Goal: Task Accomplishment & Management: Complete application form

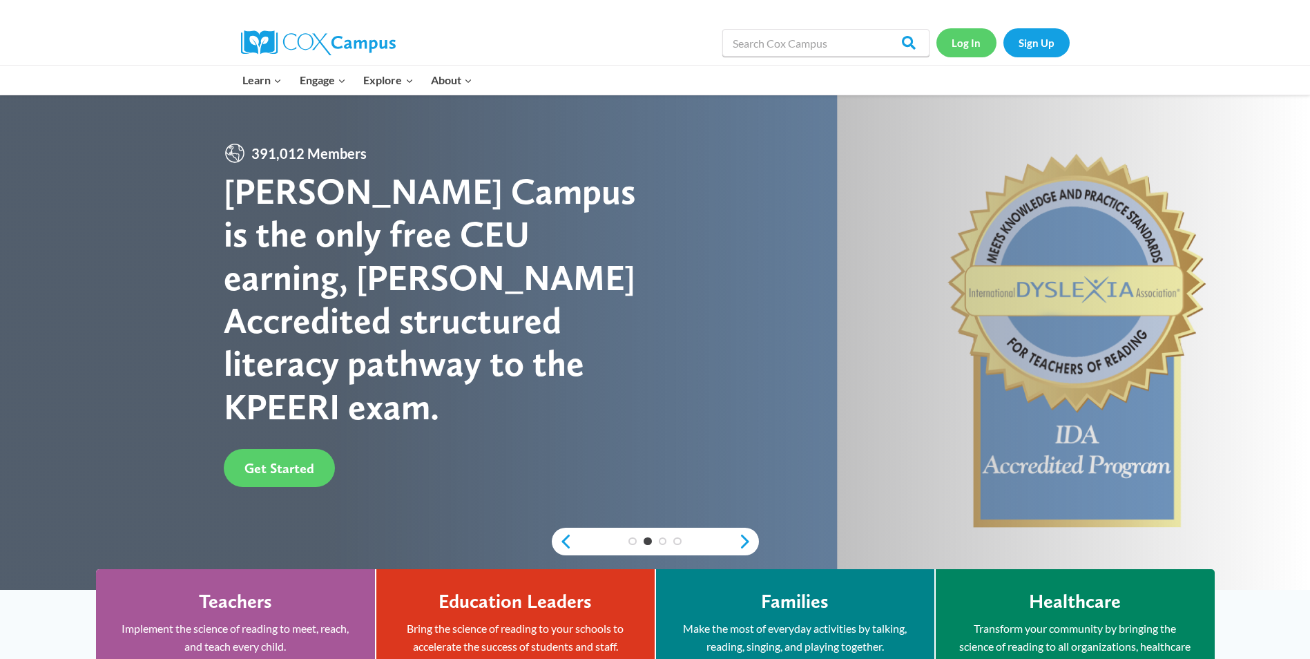
click at [980, 43] on link "Log In" at bounding box center [966, 42] width 60 height 28
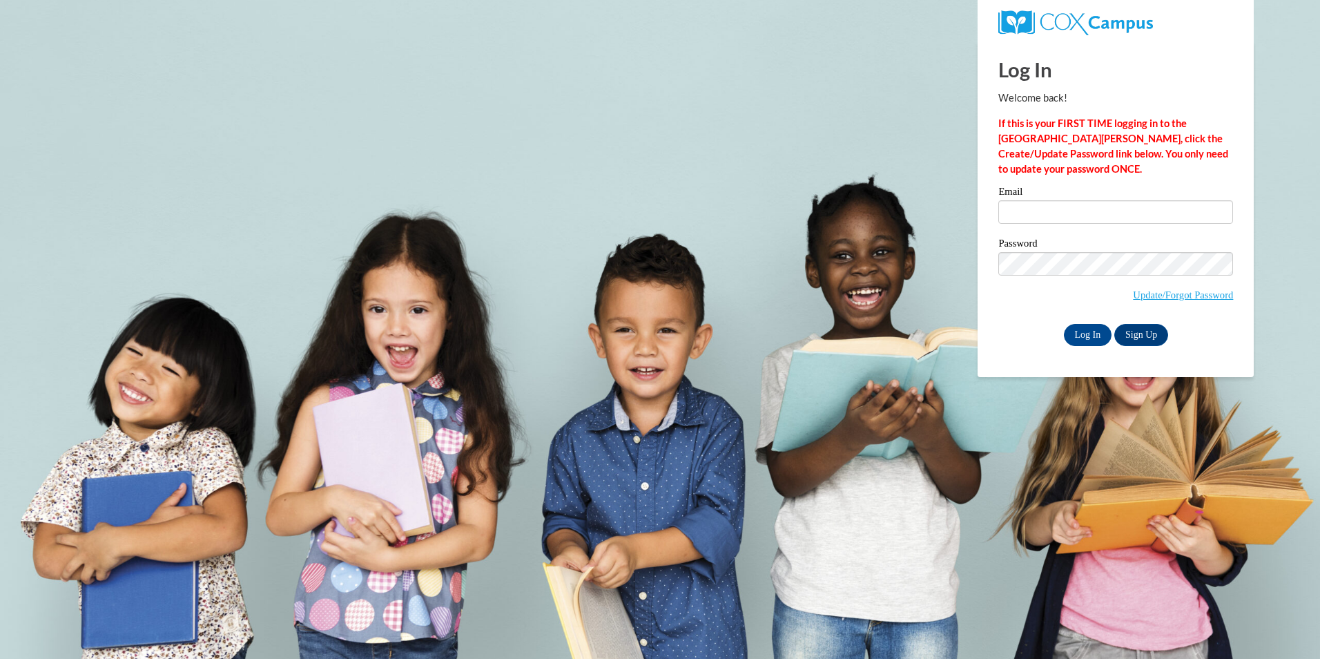
click at [1036, 228] on div "Email" at bounding box center [1115, 210] width 235 height 48
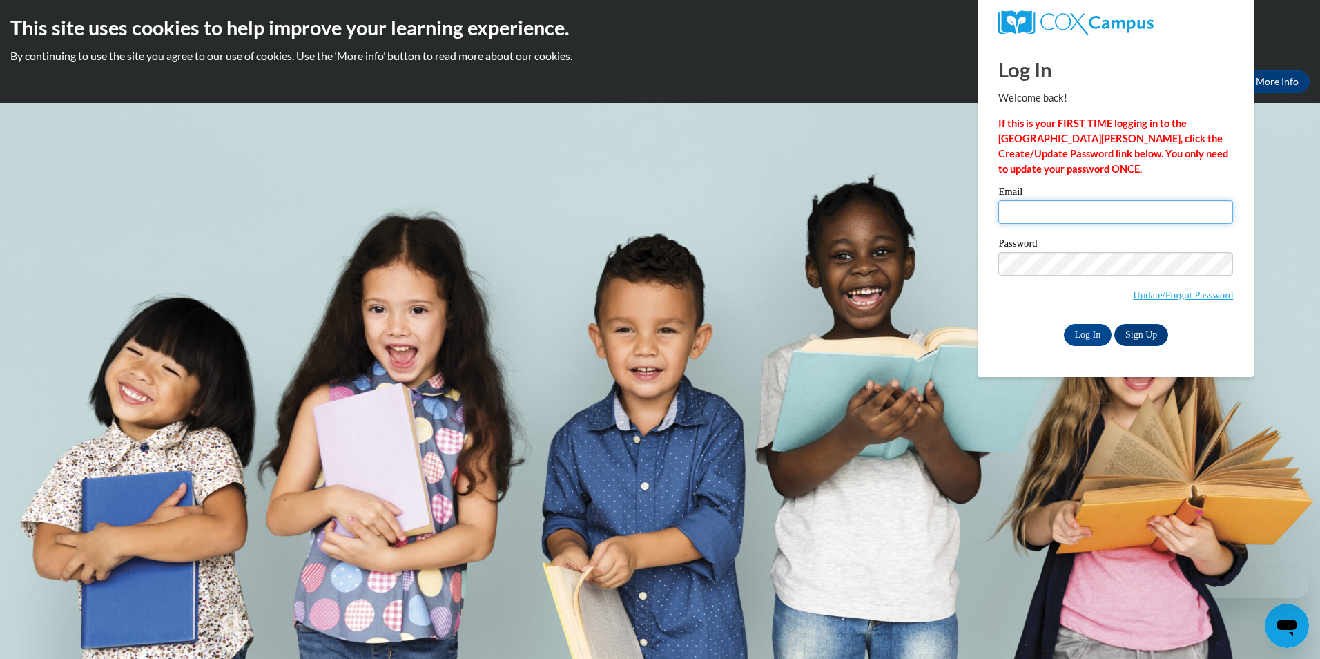
click at [1036, 206] on input "Email" at bounding box center [1115, 211] width 235 height 23
type input "katrina078@aol.com"
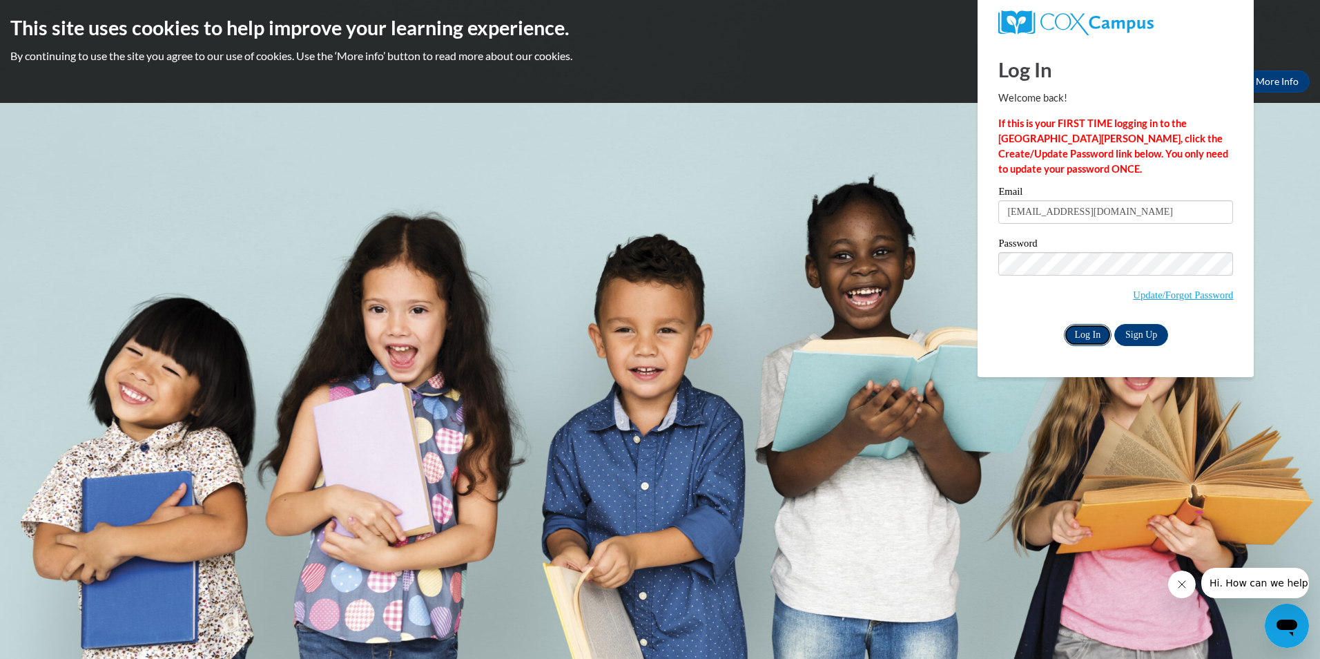
click at [1081, 327] on input "Log In" at bounding box center [1088, 335] width 48 height 22
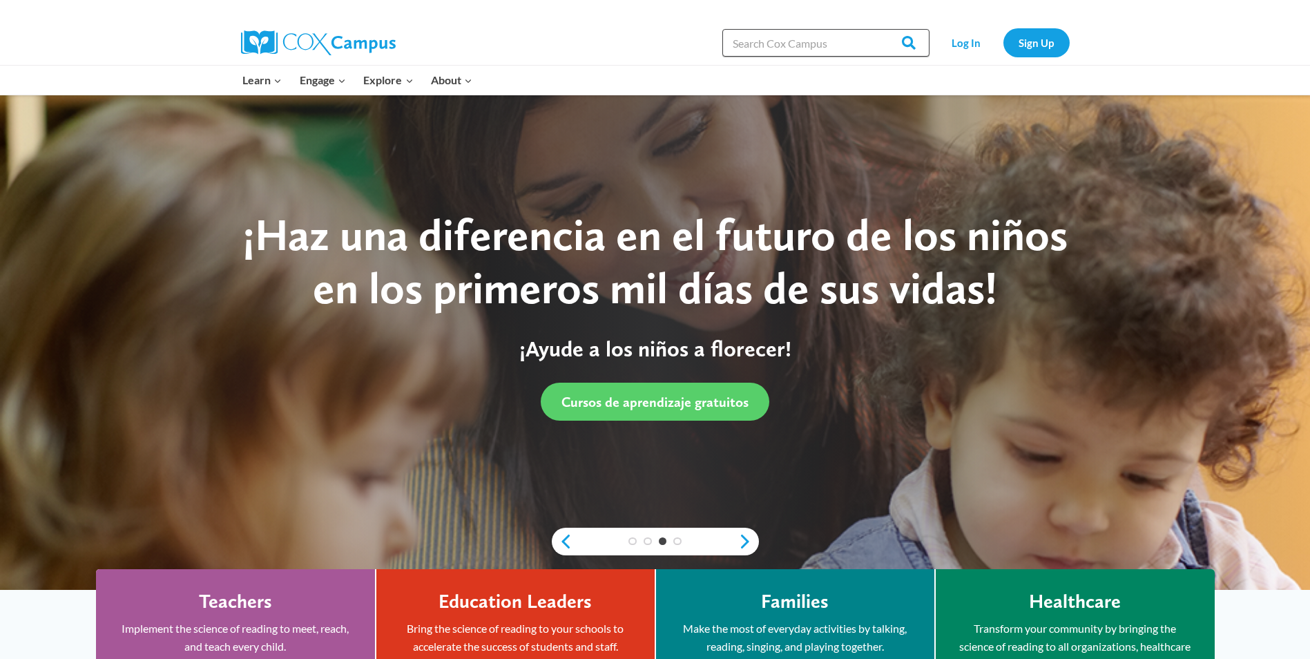
click at [798, 46] on input "Search in [URL][DOMAIN_NAME]" at bounding box center [825, 43] width 207 height 28
click at [966, 48] on link "Log In" at bounding box center [966, 42] width 60 height 28
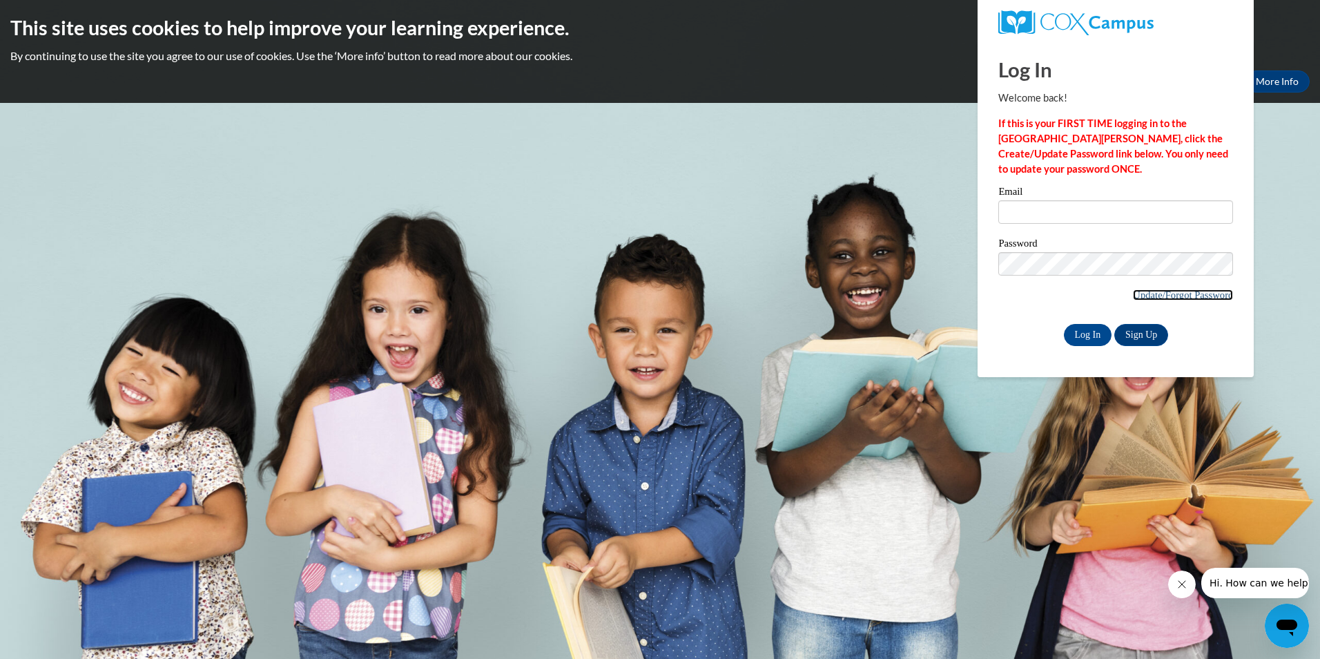
click at [1170, 291] on link "Update/Forgot Password" at bounding box center [1183, 294] width 100 height 11
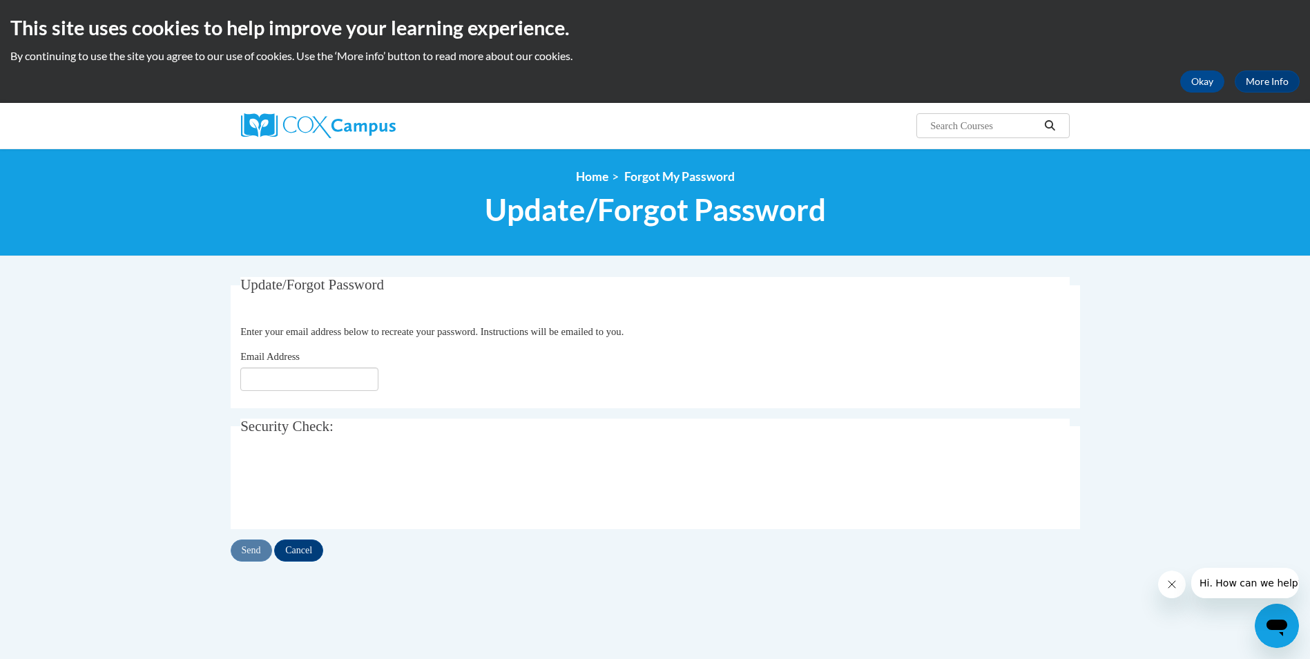
click at [270, 396] on fieldset "Update/Forgot Password Please enter your email address Enter your email address…" at bounding box center [655, 342] width 849 height 131
click at [285, 370] on input "Email Address" at bounding box center [309, 378] width 138 height 23
type input "katrina078@aol.com"
click at [260, 552] on input "Send" at bounding box center [251, 550] width 41 height 22
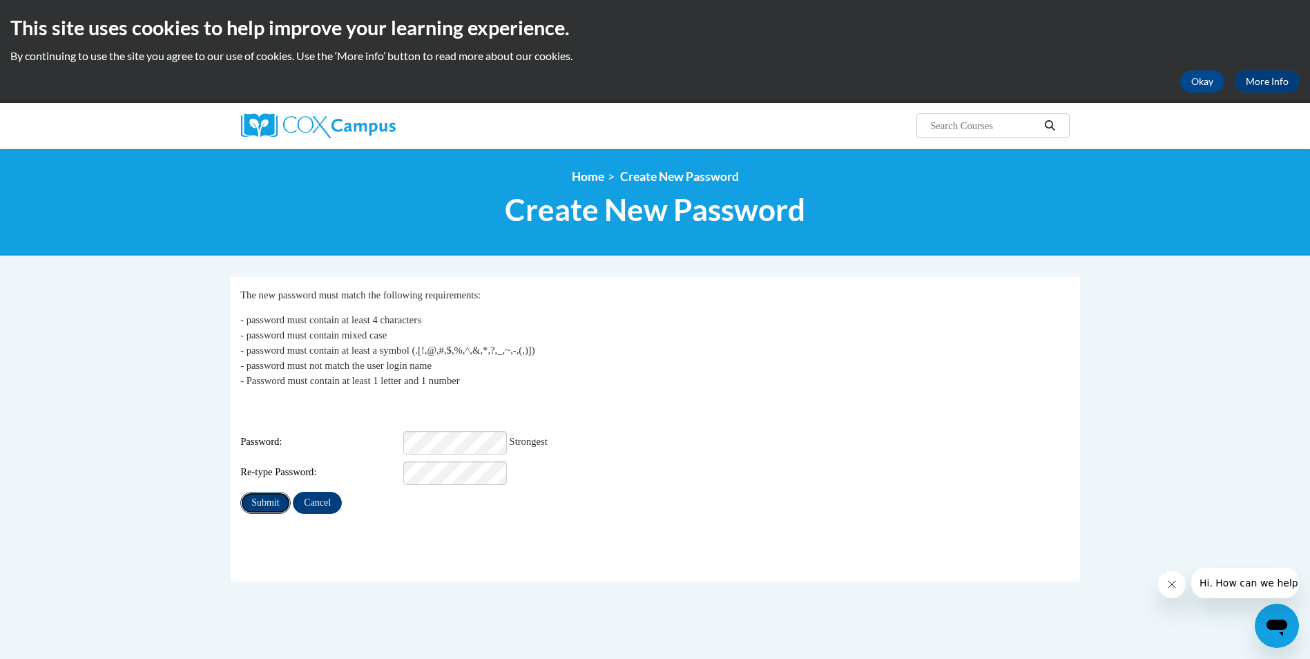
click at [275, 495] on input "Submit" at bounding box center [265, 503] width 50 height 22
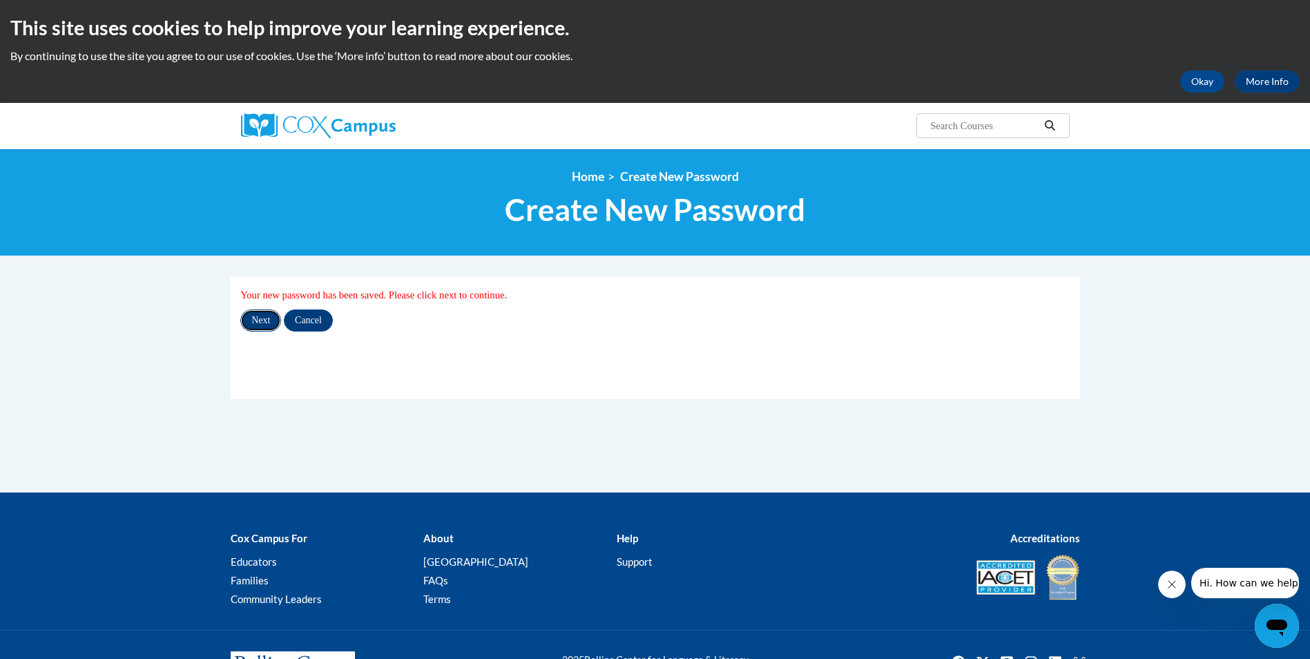
click at [260, 321] on input "Next" at bounding box center [260, 320] width 41 height 22
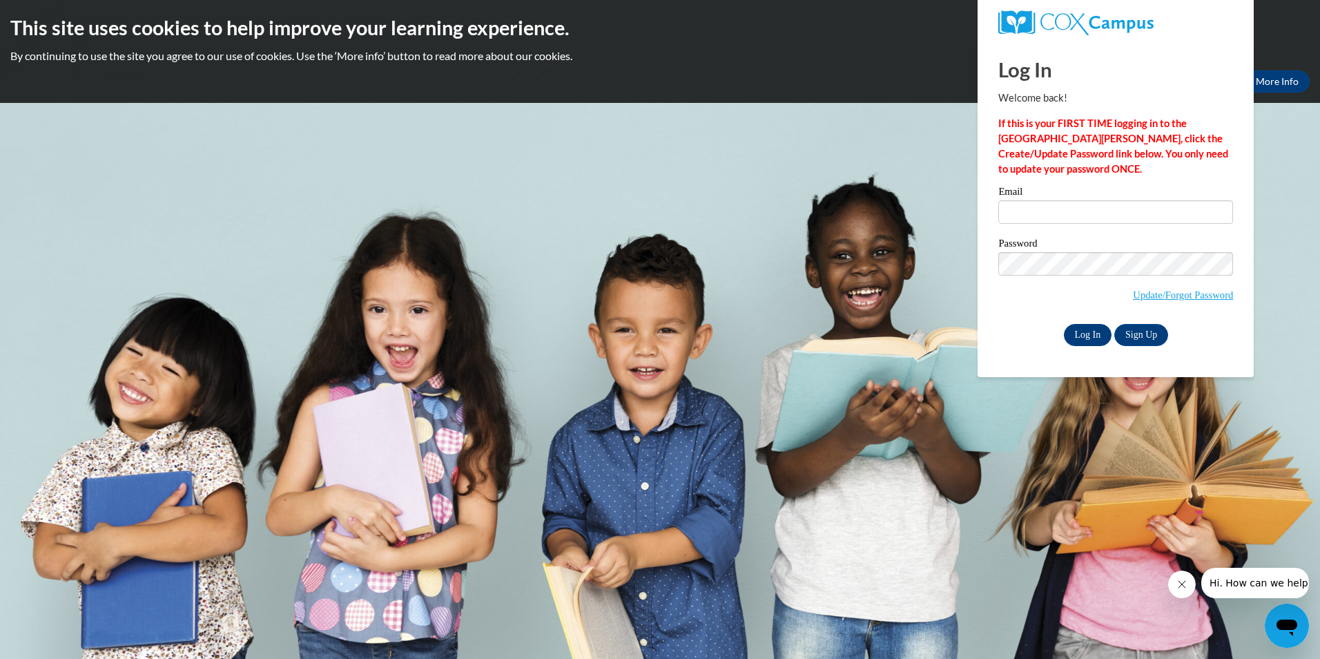
type input "[EMAIL_ADDRESS][DOMAIN_NAME]"
click at [1102, 342] on input "Log In" at bounding box center [1088, 335] width 48 height 22
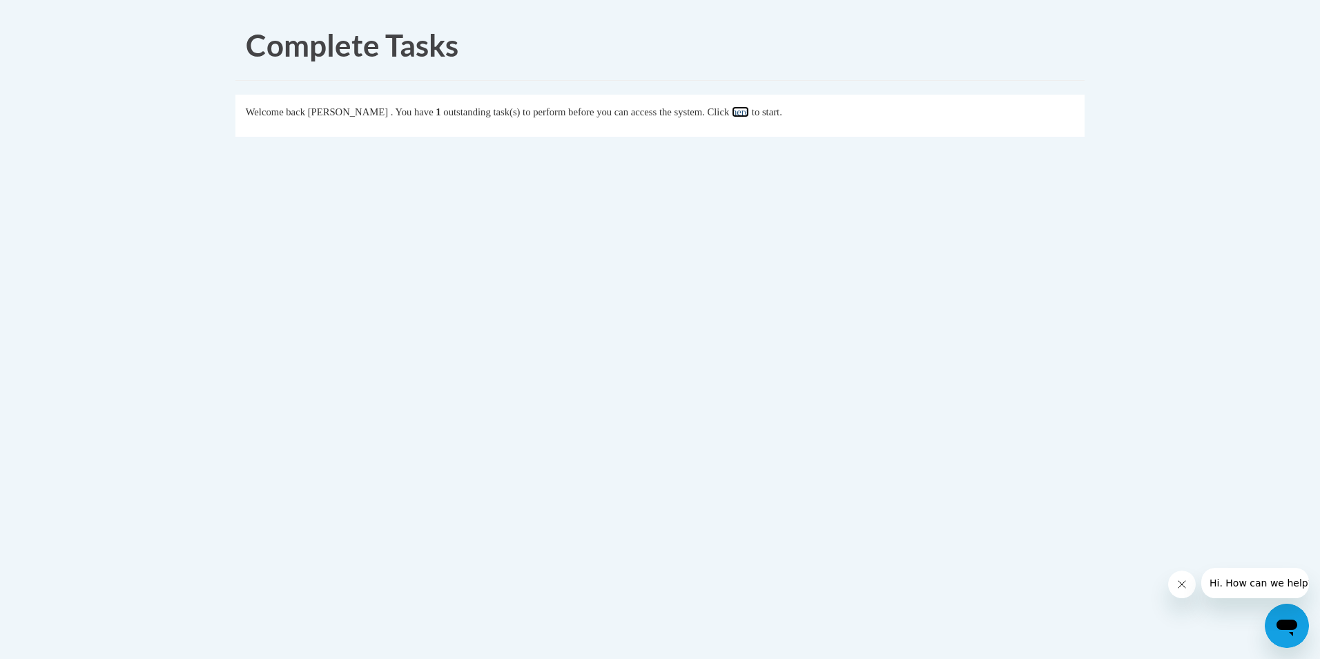
click at [749, 108] on link "here" at bounding box center [740, 111] width 17 height 11
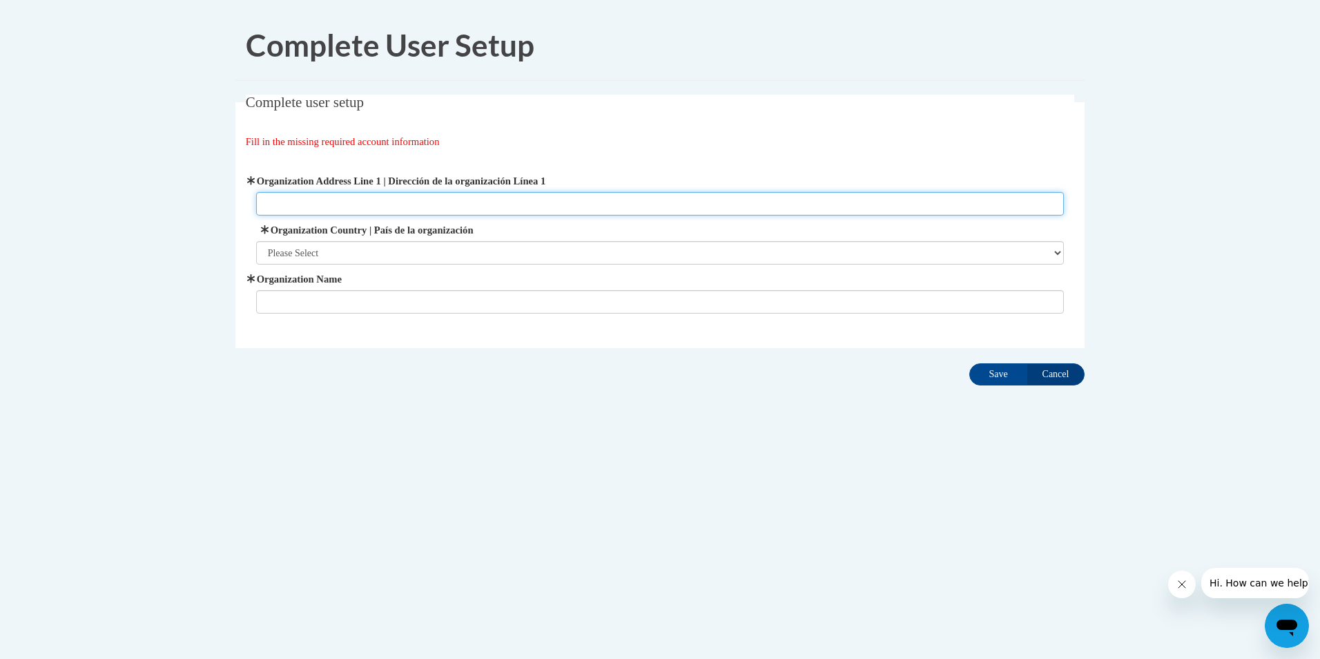
click at [295, 195] on input "Organization Address Line 1 | Dirección de la organización Línea 1" at bounding box center [660, 203] width 808 height 23
type input "[STREET_ADDRESS]"
type input "Reflections Learning Academy #2"
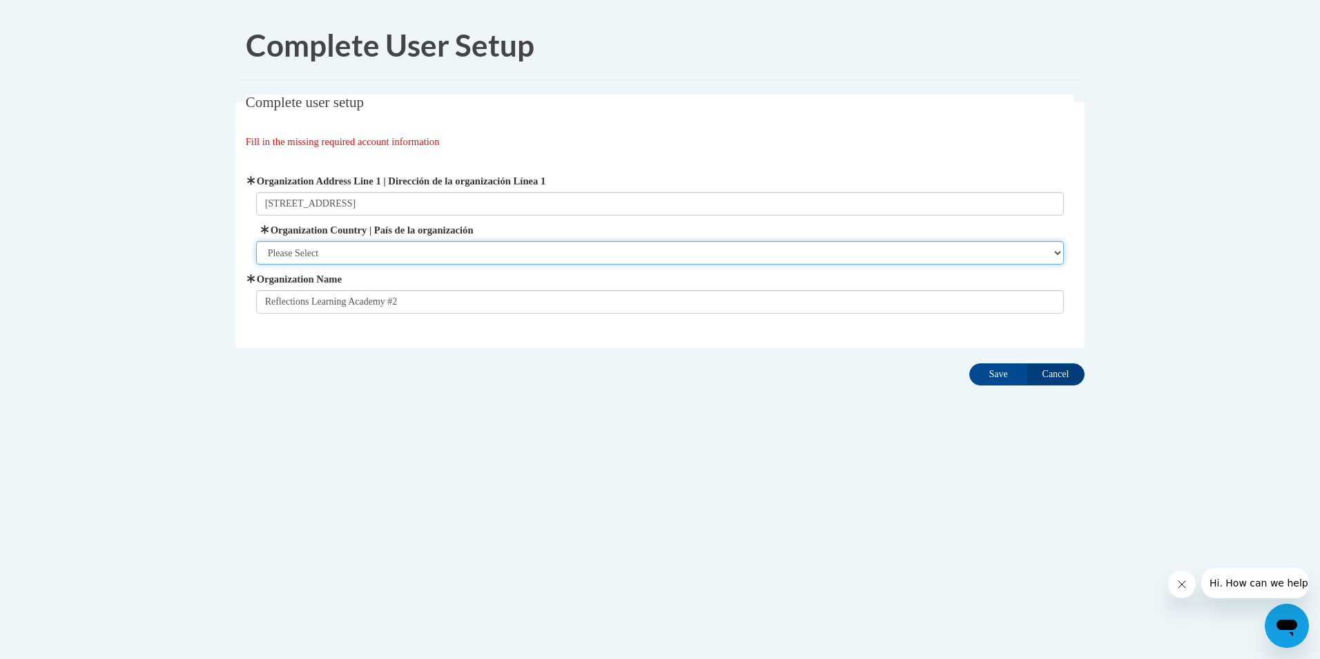
click at [320, 249] on select "Please Select [GEOGRAPHIC_DATA] | [GEOGRAPHIC_DATA] Outside of [GEOGRAPHIC_DATA…" at bounding box center [660, 252] width 808 height 23
select select "ad49bcad-a171-4b2e-b99c-48b446064914"
click at [256, 241] on select "Please Select United States | Estados Unidos Outside of the United States | Fue…" at bounding box center [660, 252] width 808 height 23
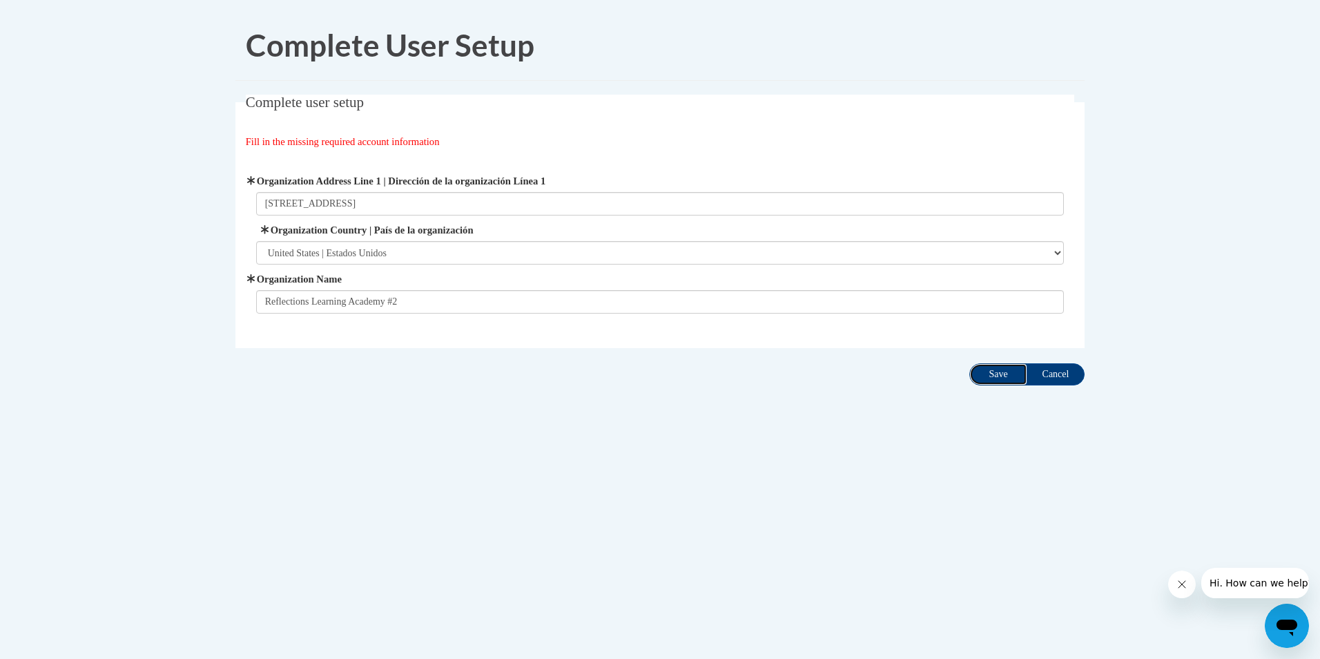
click at [1001, 379] on input "Save" at bounding box center [998, 374] width 58 height 22
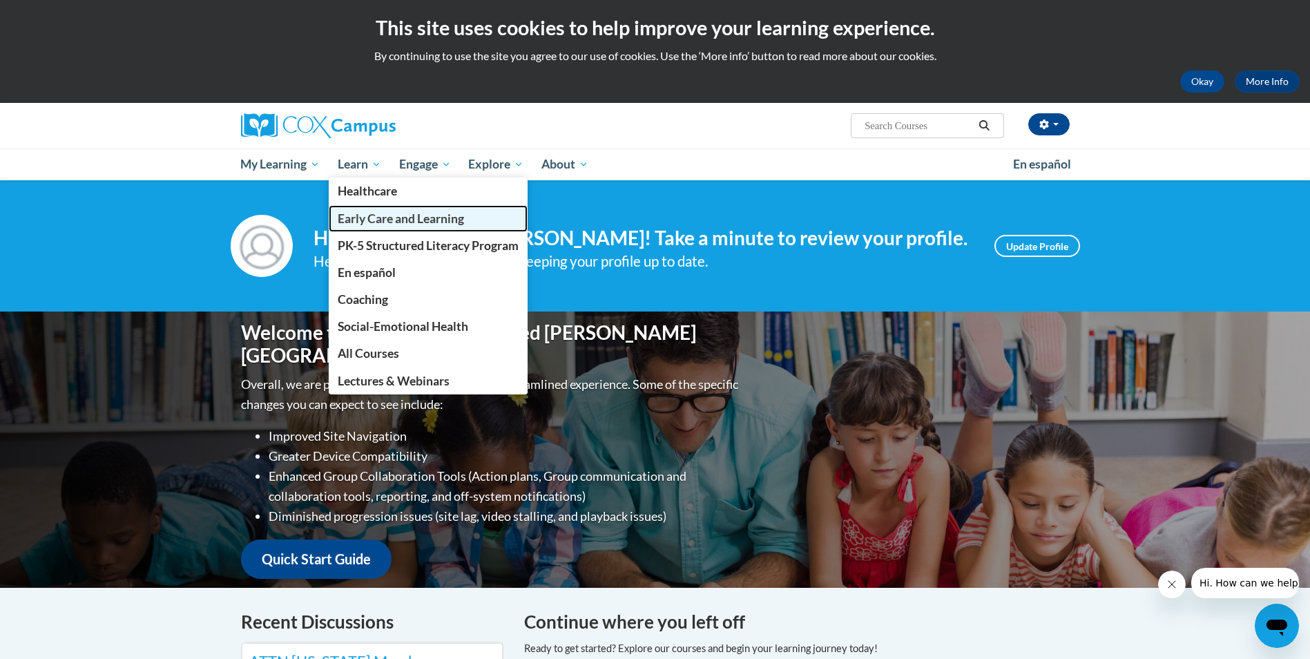
click at [351, 223] on span "Early Care and Learning" at bounding box center [401, 218] width 126 height 14
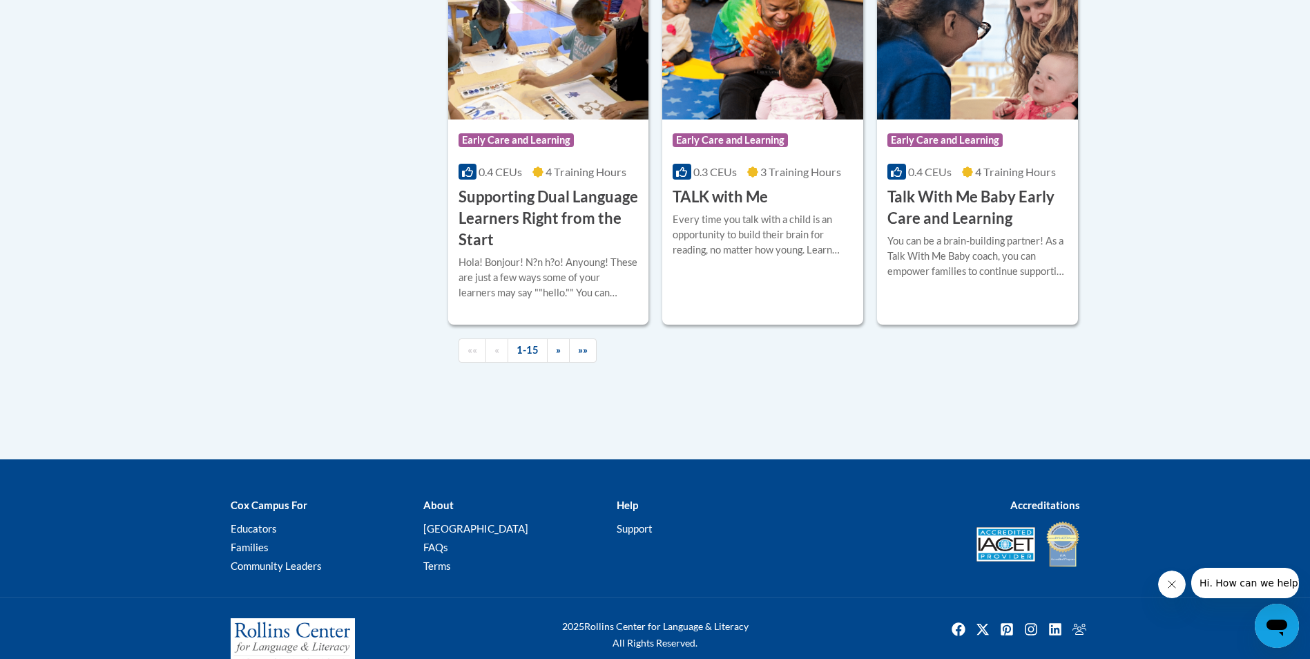
scroll to position [2099, 0]
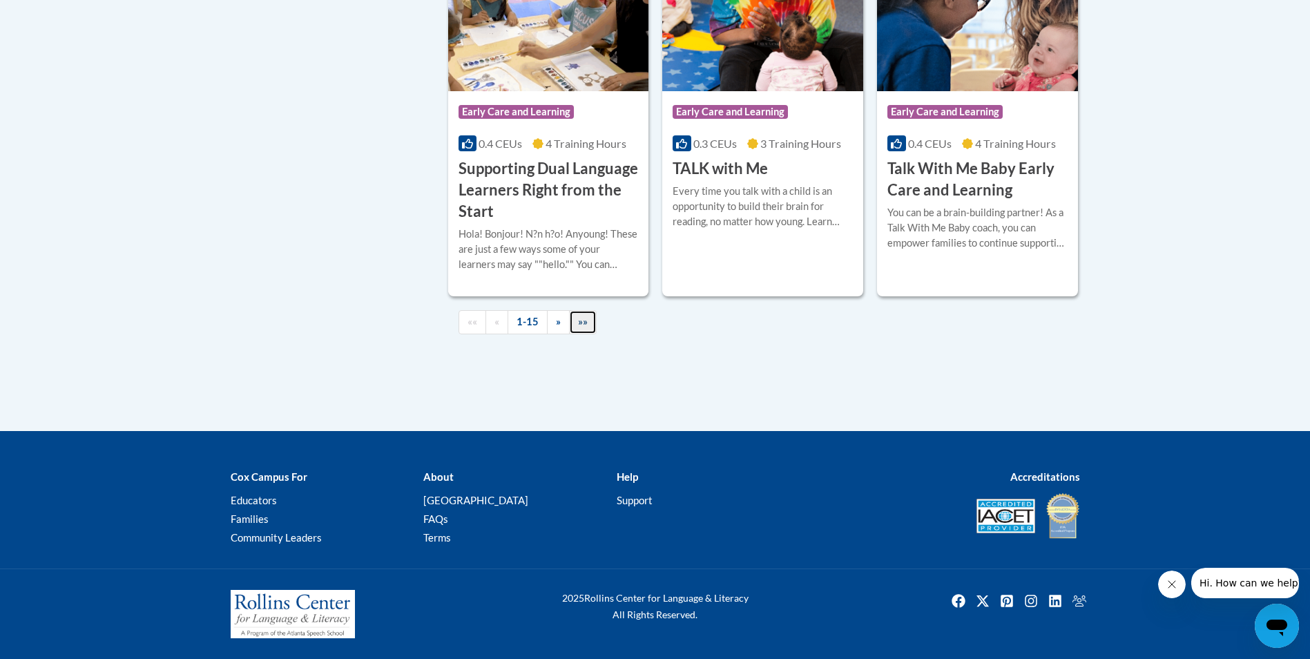
click at [582, 327] on span "»»" at bounding box center [583, 321] width 10 height 12
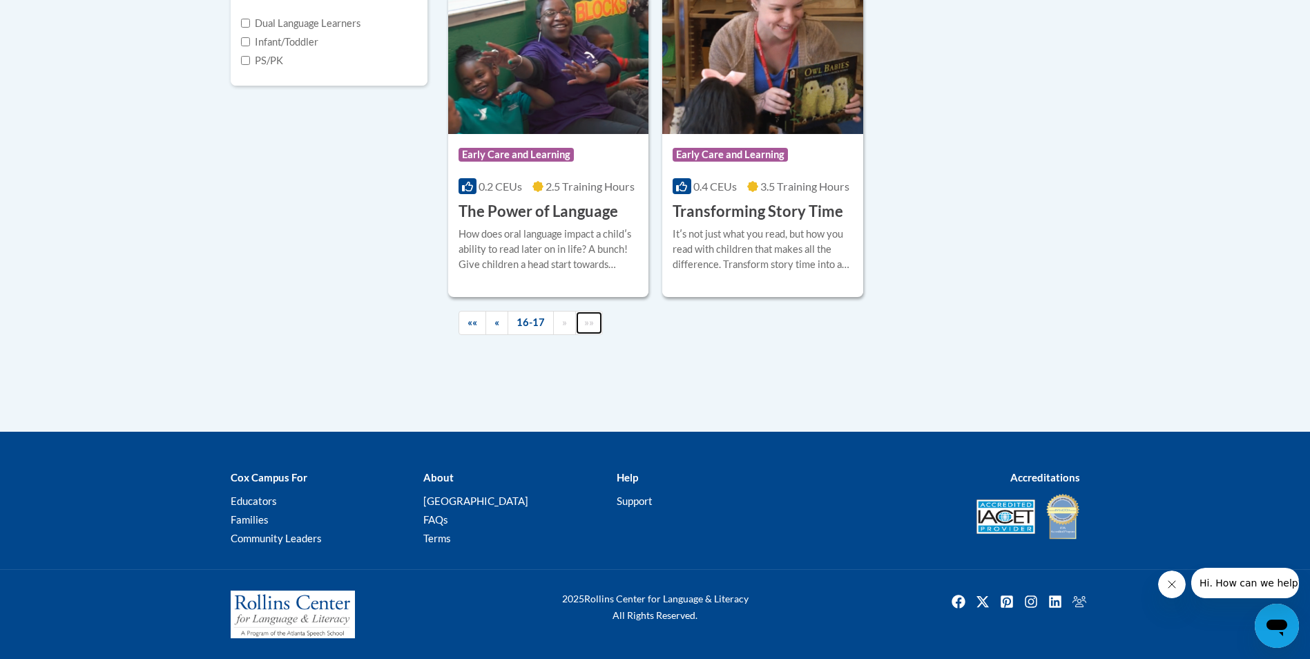
scroll to position [340, 0]
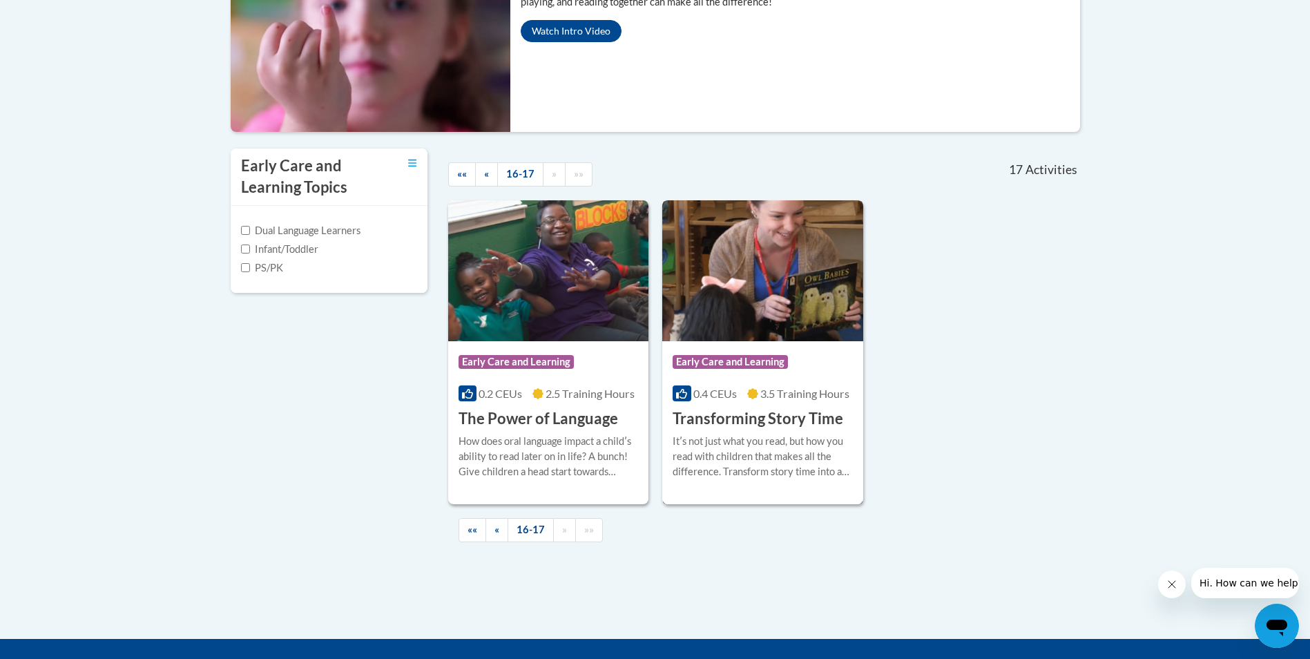
click at [824, 376] on div "Course Category: Early Care and Learning" at bounding box center [762, 363] width 180 height 31
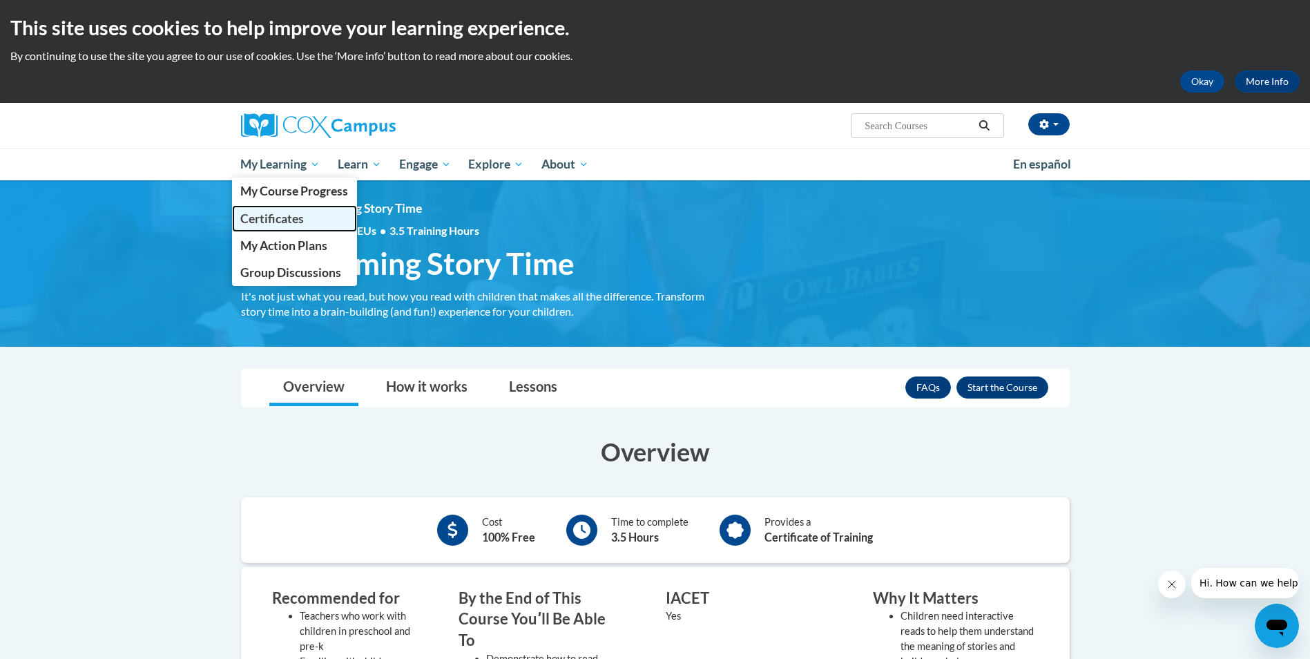
click at [279, 222] on span "Certificates" at bounding box center [272, 218] width 64 height 14
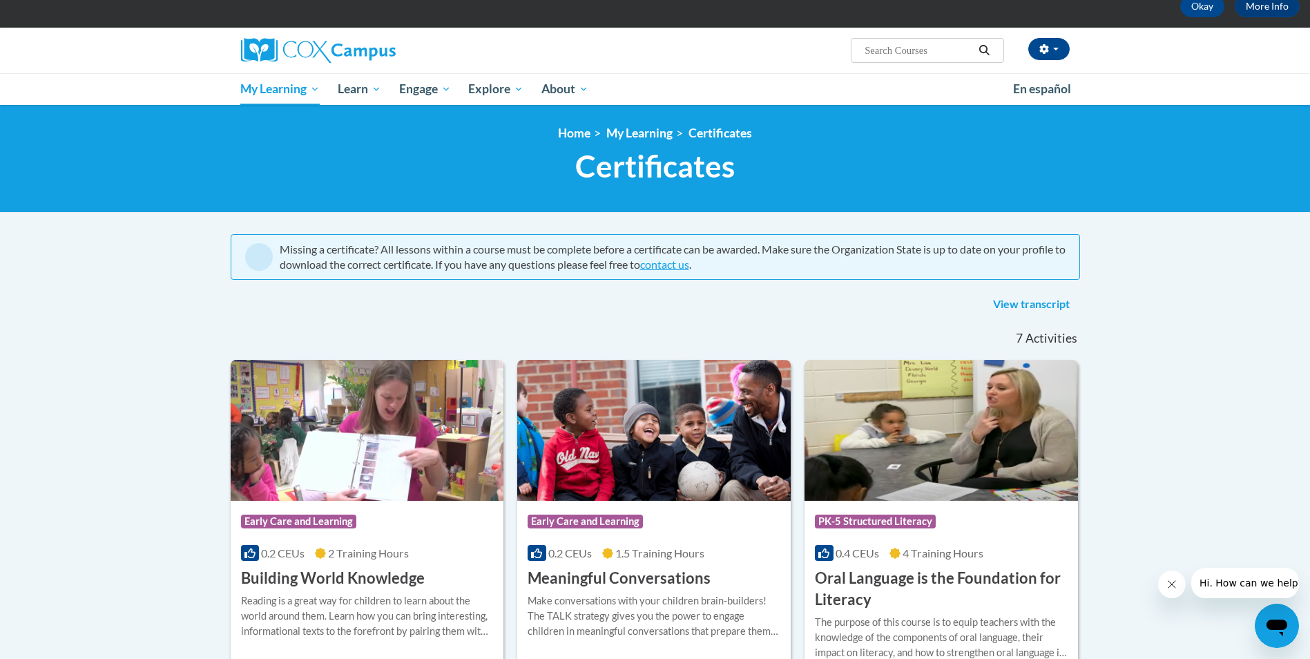
scroll to position [21, 0]
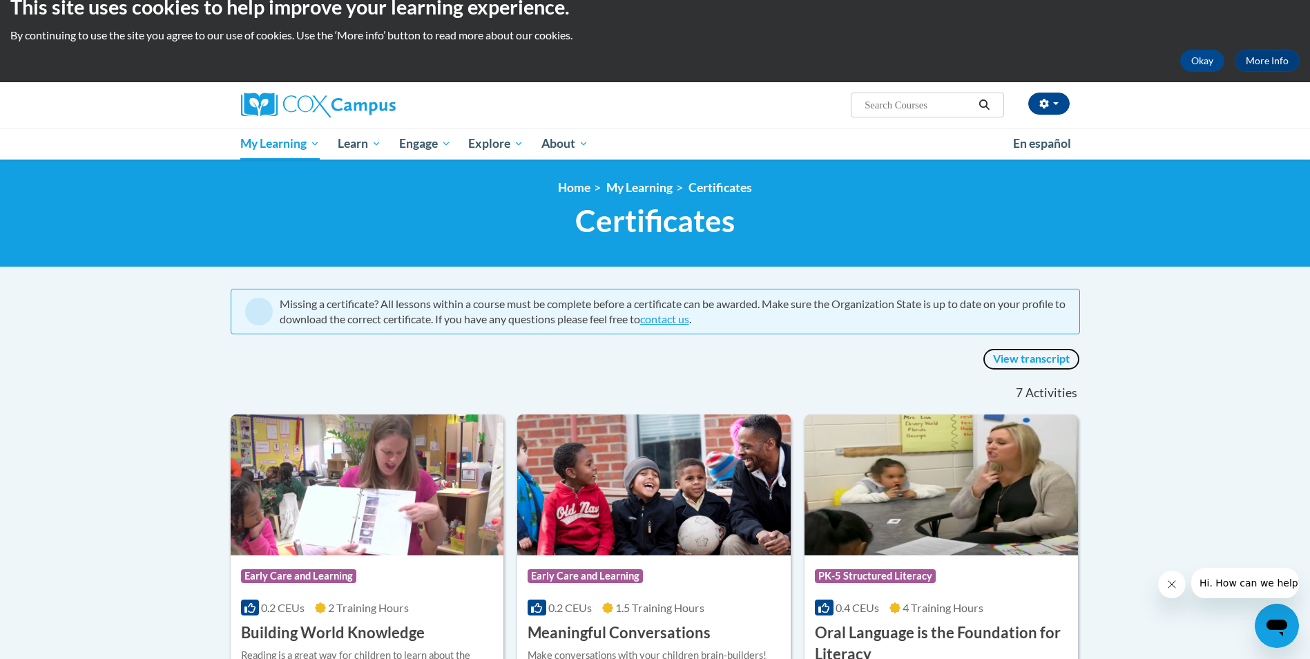
click at [1024, 359] on link "View transcript" at bounding box center [1030, 359] width 97 height 22
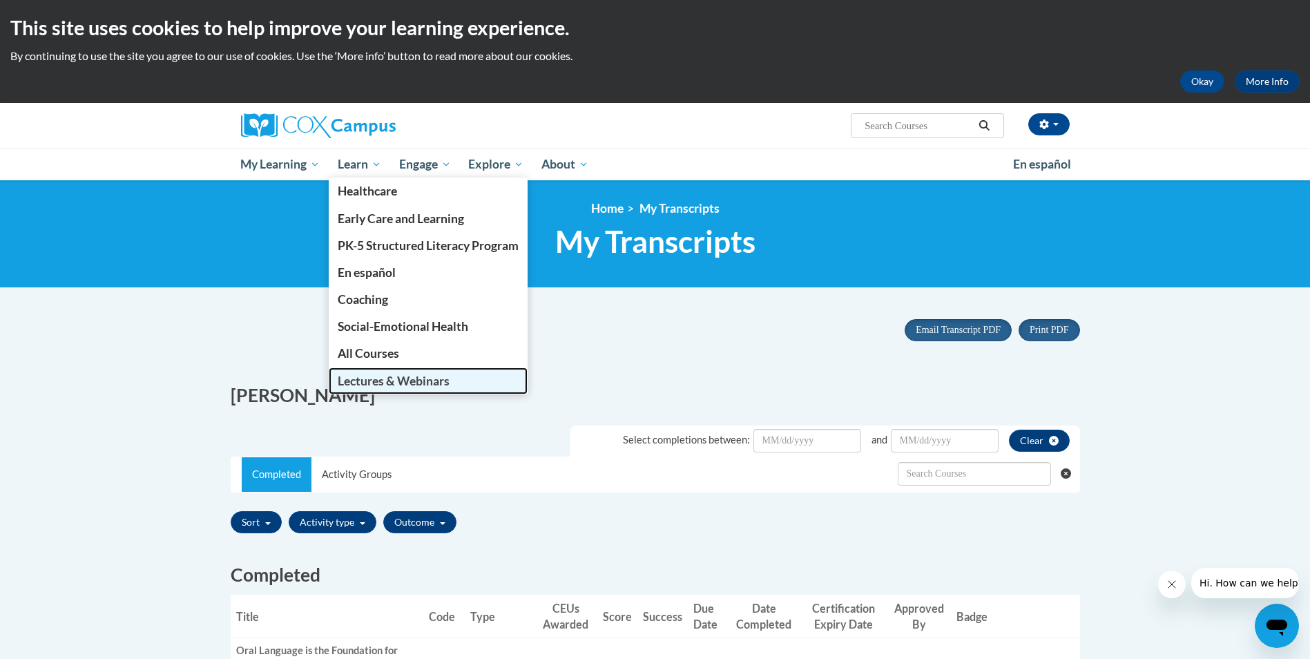
click at [400, 377] on span "Lectures & Webinars" at bounding box center [394, 380] width 112 height 14
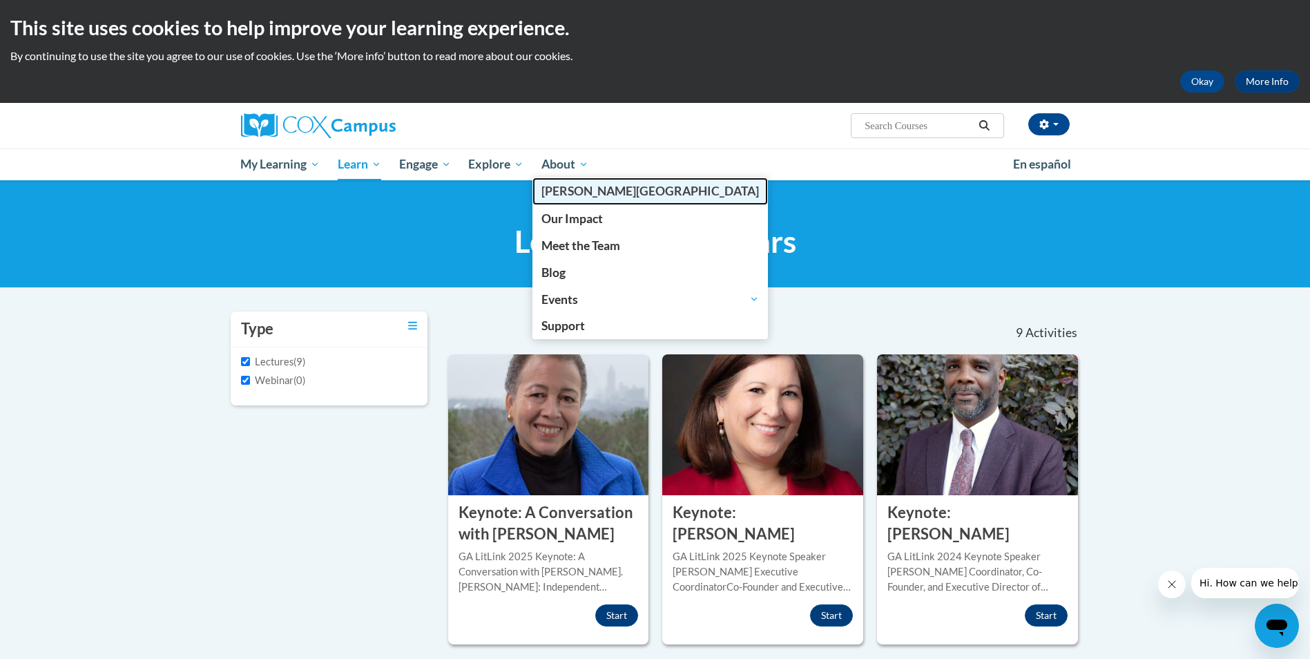
click at [573, 194] on span "[GEOGRAPHIC_DATA]" at bounding box center [649, 191] width 217 height 14
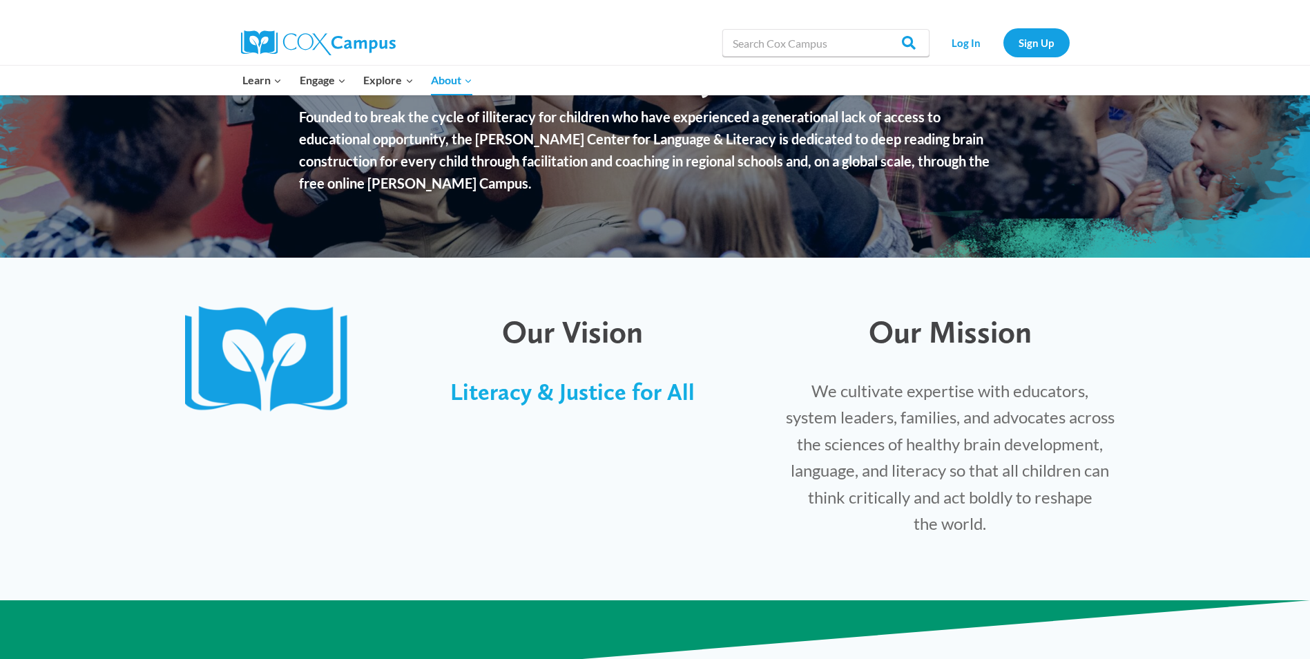
scroll to position [207, 0]
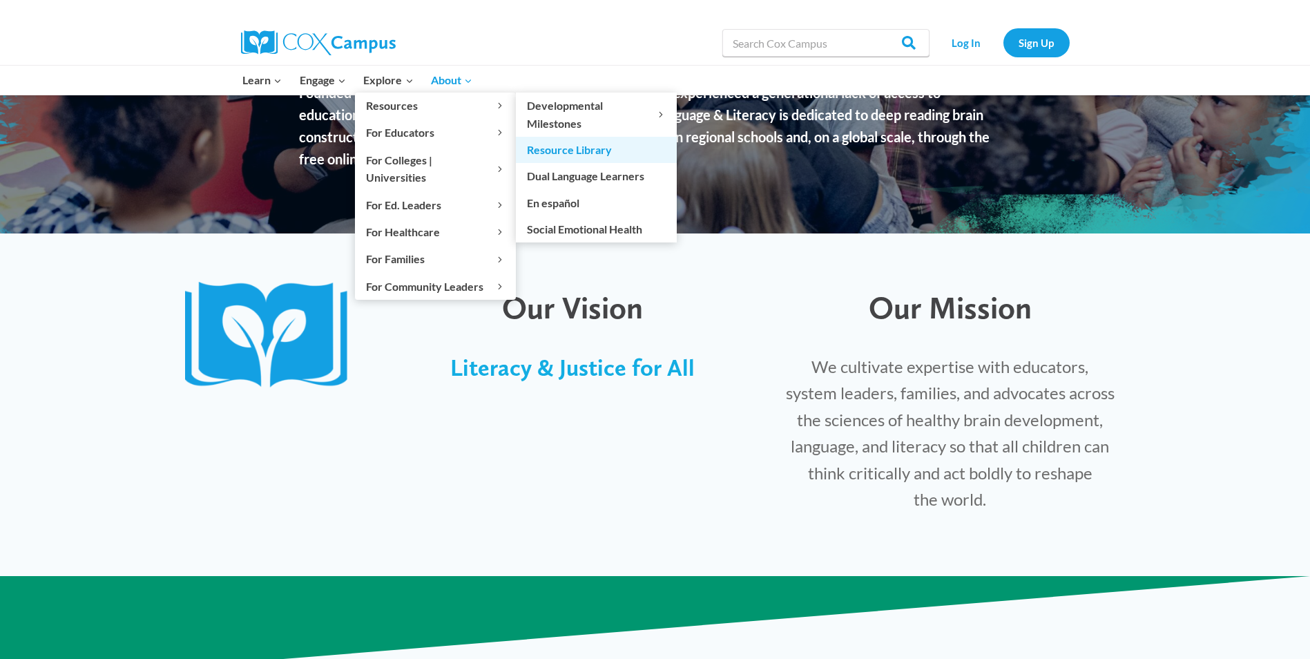
click at [567, 144] on link "Resource Library" at bounding box center [596, 150] width 161 height 26
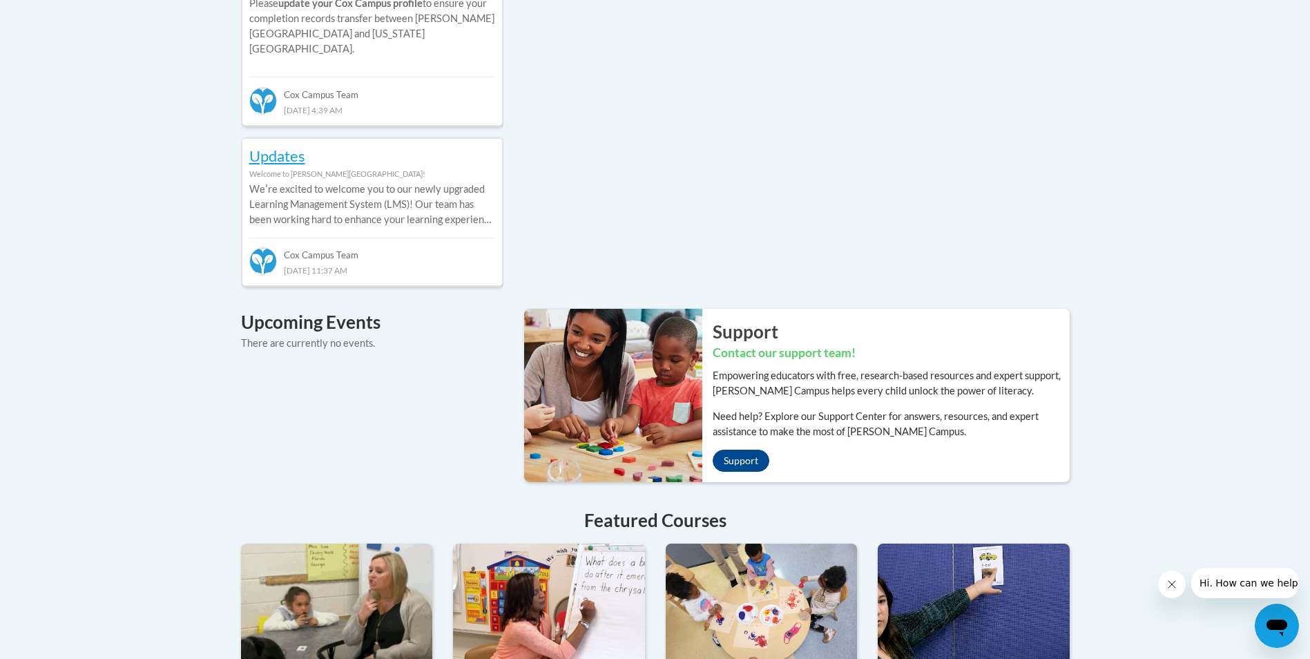
scroll to position [772, 0]
